Goal: Find specific page/section: Find specific page/section

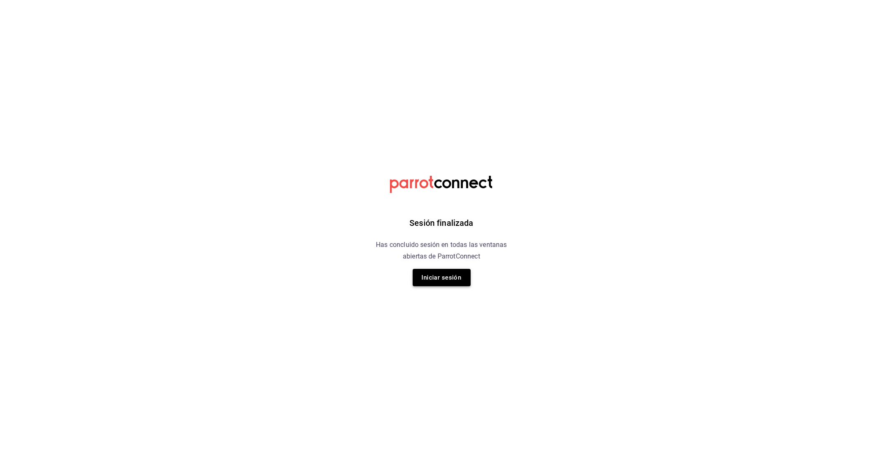
click at [441, 276] on button "Iniciar sesión" at bounding box center [442, 277] width 58 height 17
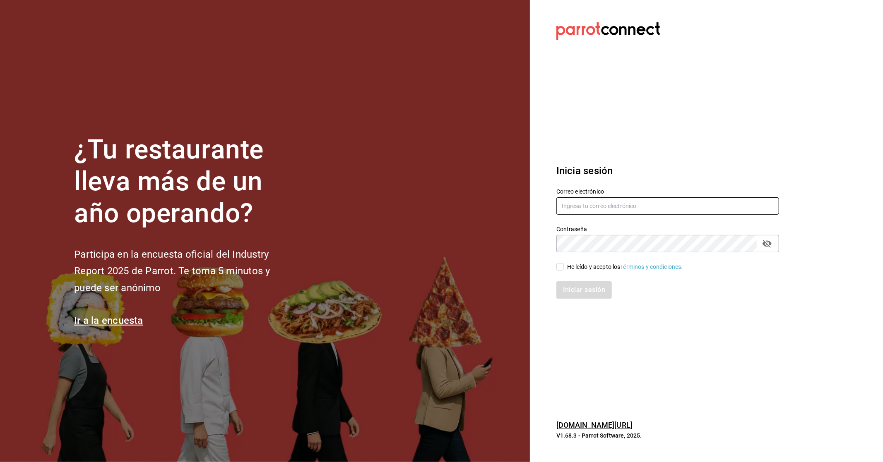
type input "[EMAIL_ADDRESS][DOMAIN_NAME]"
click at [564, 266] on span "He leído y acepto los Términos y condiciones." at bounding box center [623, 267] width 119 height 9
click at [564, 266] on input "He leído y acepto los Términos y condiciones." at bounding box center [559, 266] width 7 height 7
checkbox input "true"
click at [575, 288] on button "Iniciar sesión" at bounding box center [584, 289] width 56 height 17
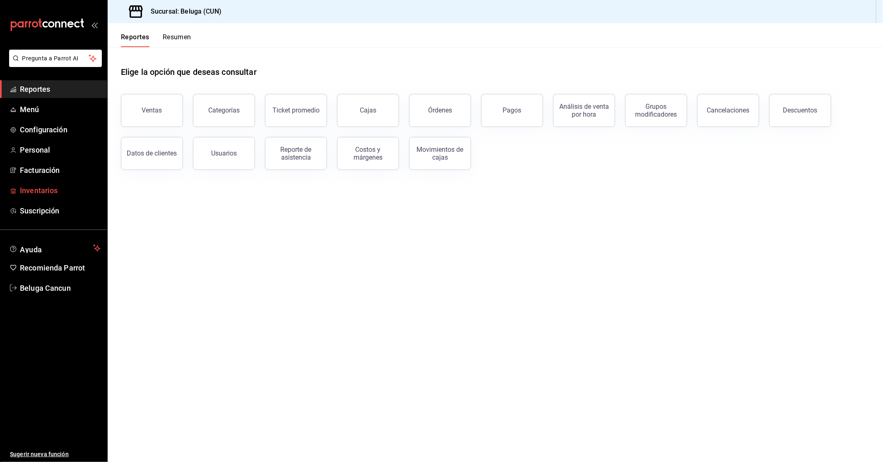
click at [53, 192] on span "Inventarios" at bounding box center [60, 190] width 81 height 11
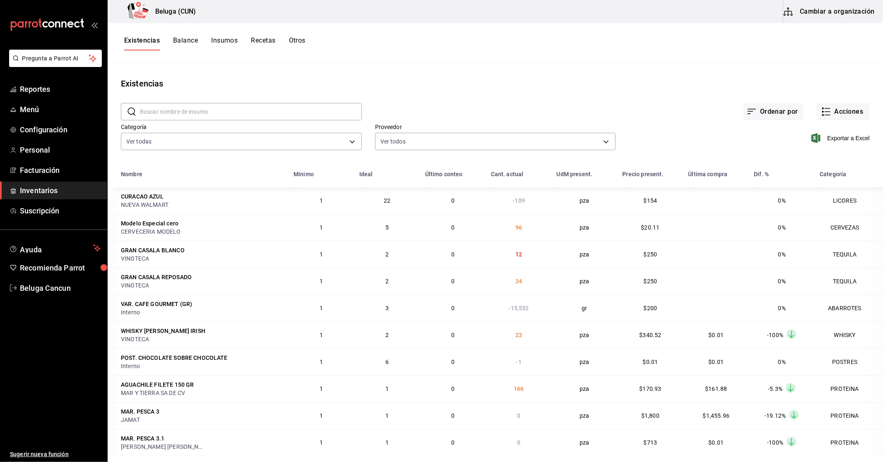
click at [250, 111] on input "text" at bounding box center [251, 111] width 222 height 17
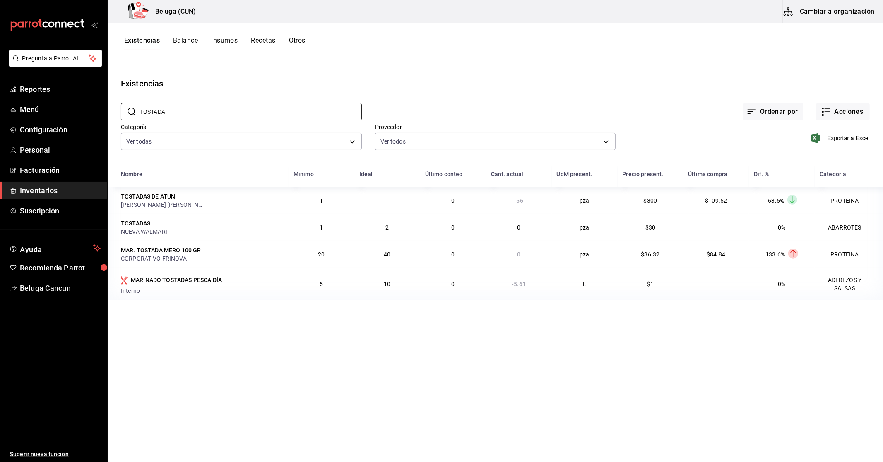
type input "TOSTADA"
drag, startPoint x: 511, startPoint y: 200, endPoint x: 530, endPoint y: 202, distance: 18.7
click at [530, 202] on td "-56" at bounding box center [519, 200] width 66 height 26
